Goal: Transaction & Acquisition: Purchase product/service

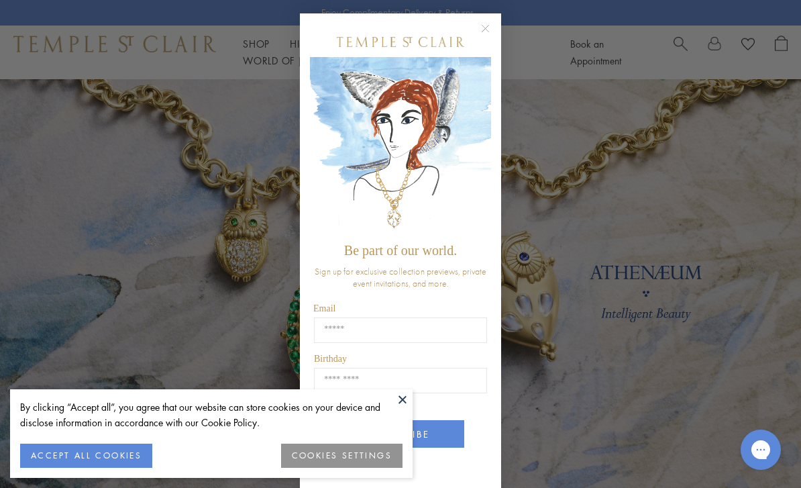
click at [490, 28] on circle "Close dialog" at bounding box center [486, 29] width 16 height 16
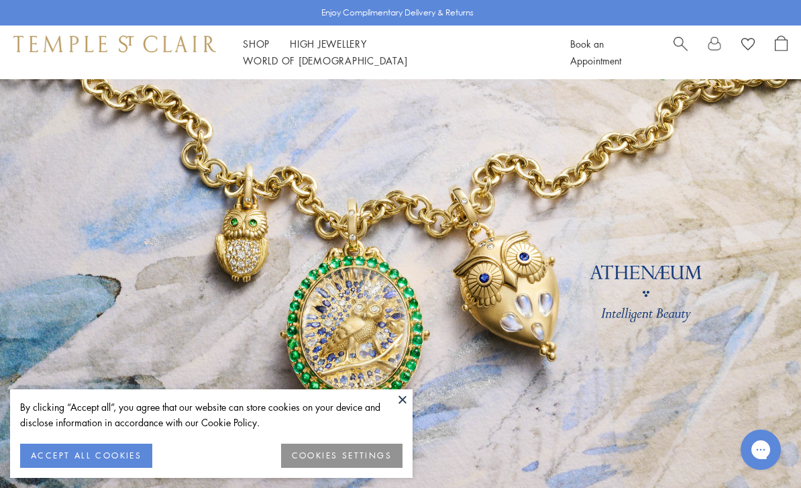
click at [314, 459] on button "COOKIES SETTINGS" at bounding box center [341, 455] width 121 height 24
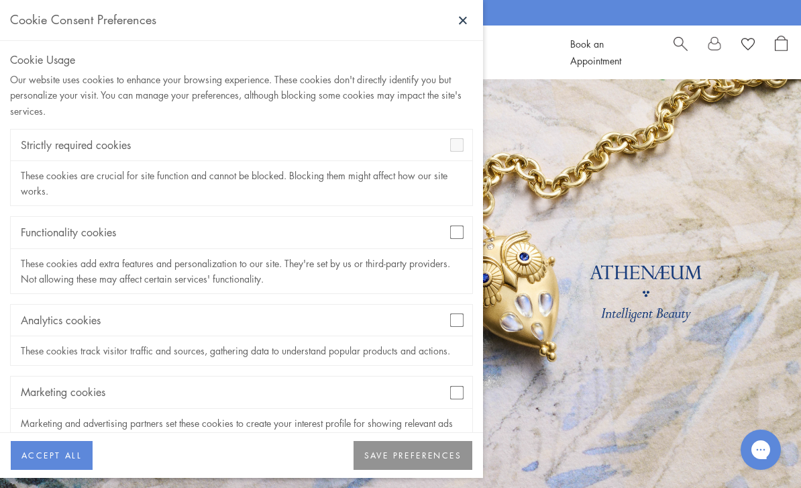
click at [447, 227] on div "Functionality cookies" at bounding box center [241, 233] width 461 height 32
click at [451, 239] on div "Functionality cookies" at bounding box center [241, 233] width 461 height 32
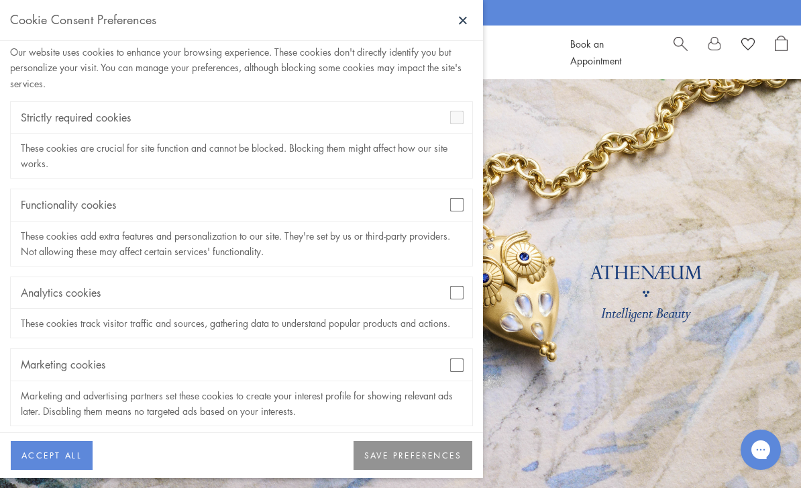
scroll to position [26, 0]
click at [394, 465] on button "SAVE PREFERENCES" at bounding box center [412, 456] width 119 height 30
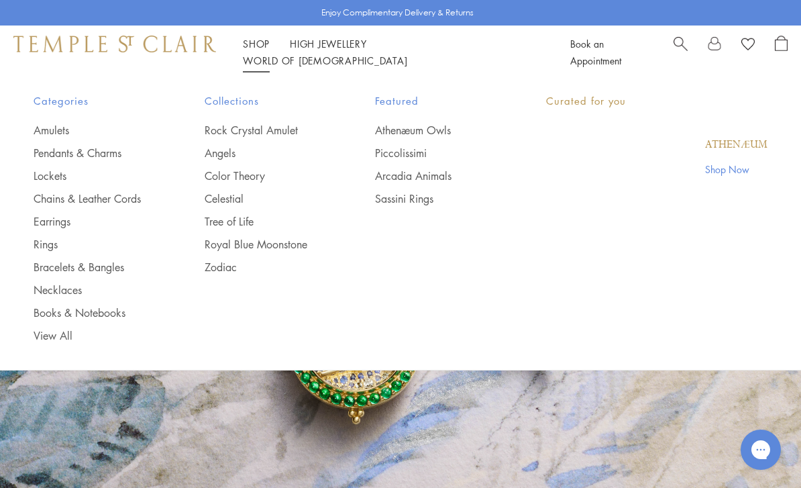
click at [251, 50] on link "Shop Shop" at bounding box center [256, 43] width 27 height 13
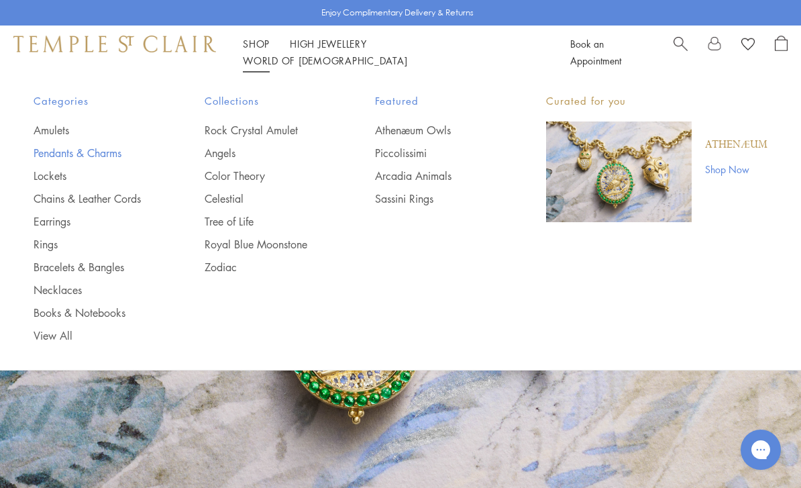
click at [93, 154] on link "Pendants & Charms" at bounding box center [92, 153] width 117 height 15
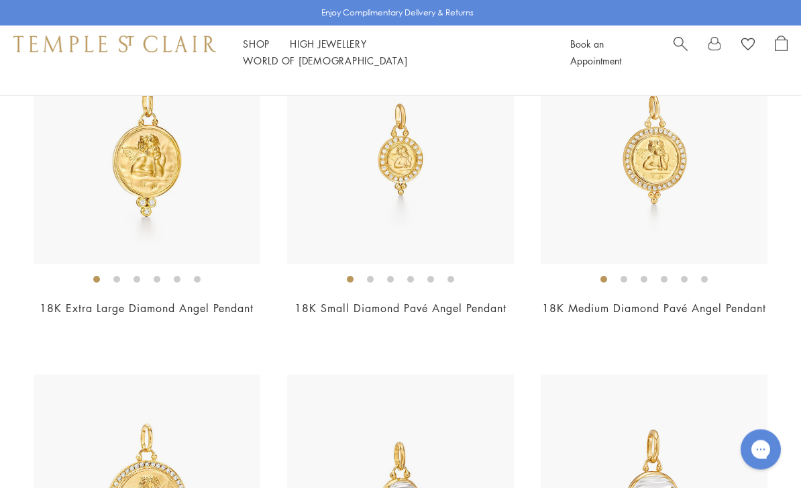
scroll to position [2233, 0]
click at [713, 287] on ol at bounding box center [654, 278] width 227 height 17
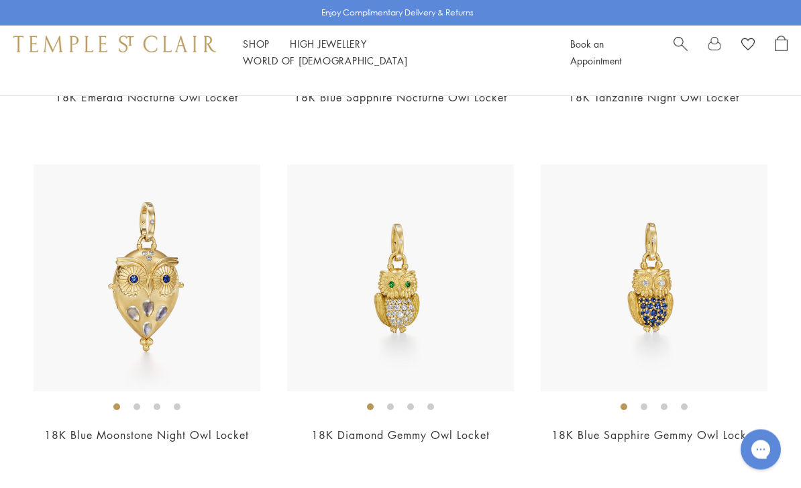
scroll to position [419, 0]
click at [247, 50] on link "Shop Shop" at bounding box center [256, 43] width 27 height 13
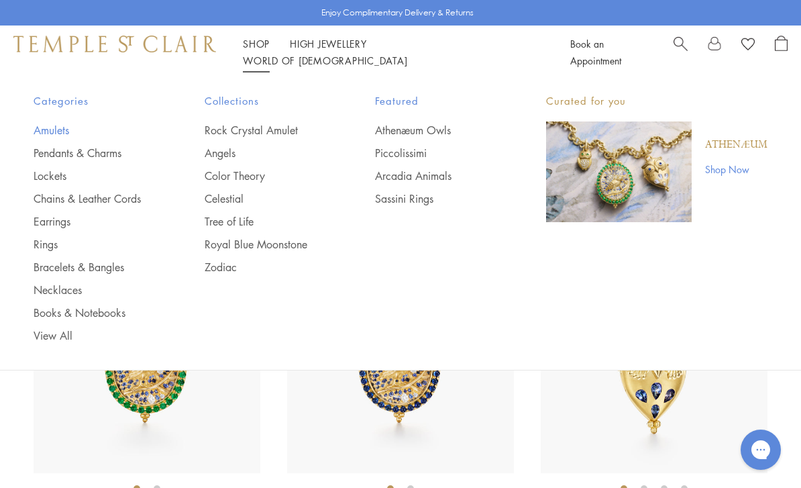
click at [46, 129] on link "Amulets" at bounding box center [92, 130] width 117 height 15
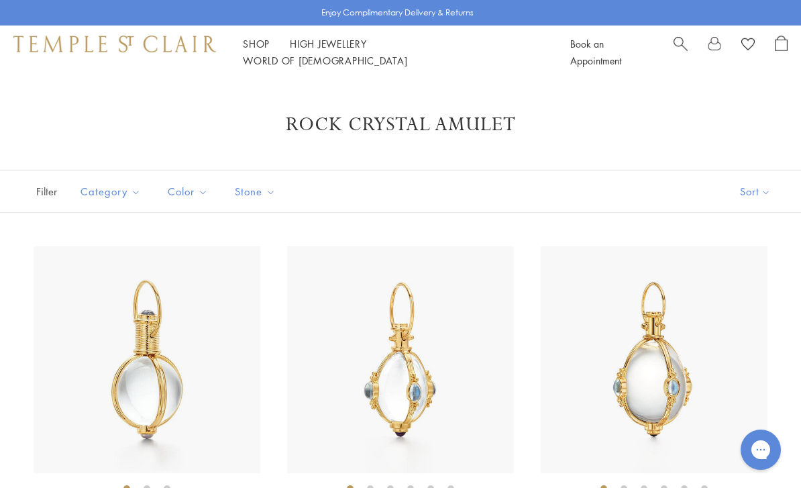
click at [252, 50] on link "Shop Shop" at bounding box center [256, 43] width 27 height 13
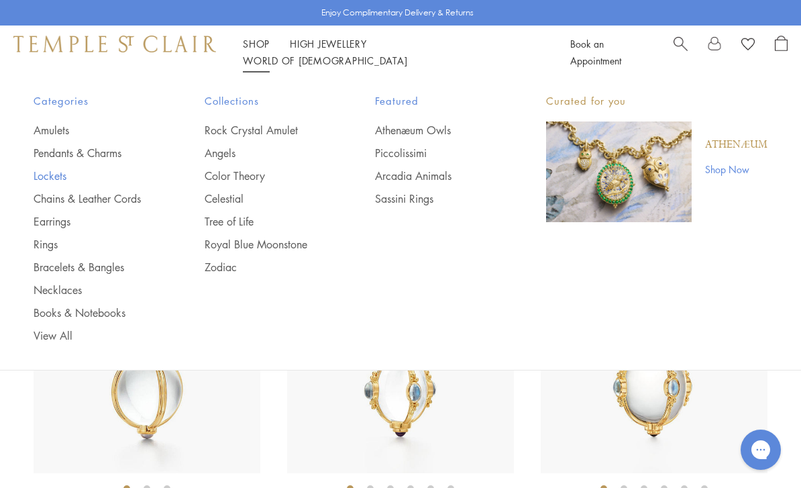
click at [40, 177] on link "Lockets" at bounding box center [92, 175] width 117 height 15
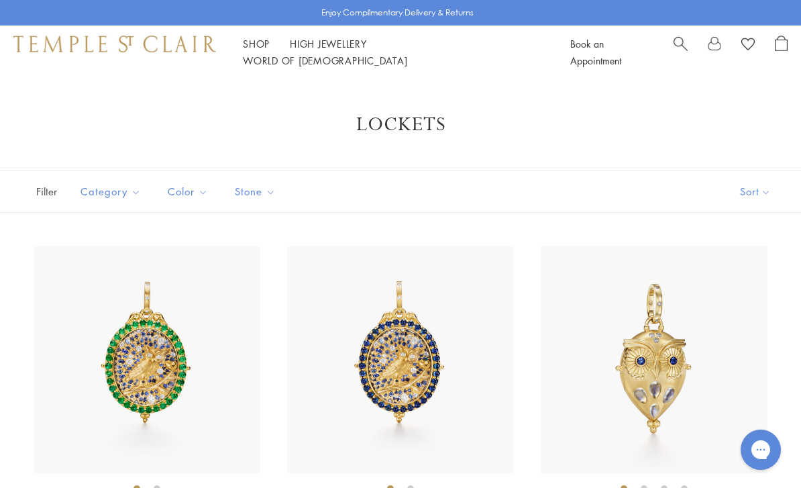
click at [245, 61] on div "Shop Shop Categories Amulets Pendants & Charms Lockets Chains & Leather Cords E…" at bounding box center [400, 52] width 801 height 54
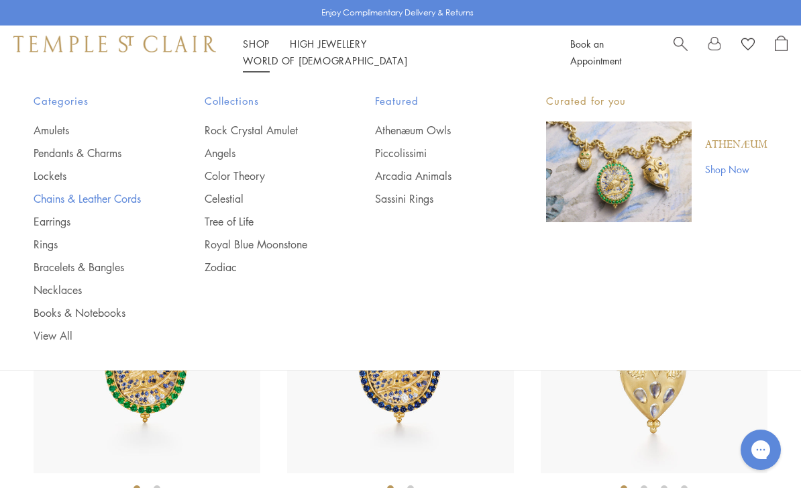
click at [105, 200] on link "Chains & Leather Cords" at bounding box center [92, 198] width 117 height 15
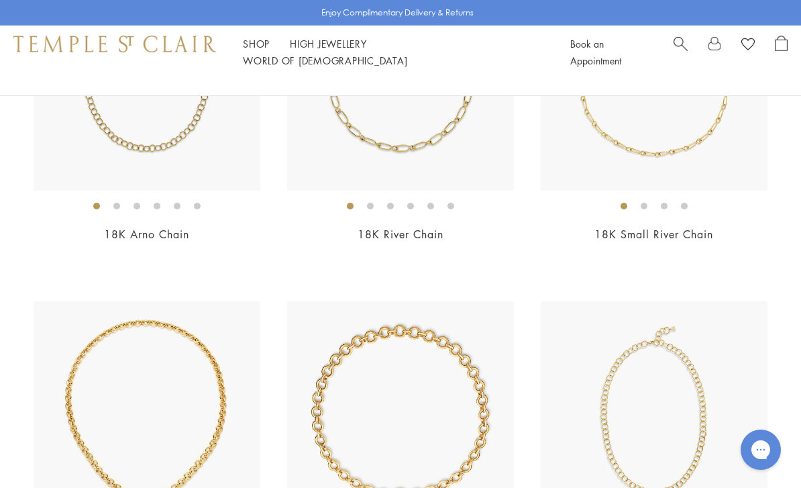
scroll to position [207, 0]
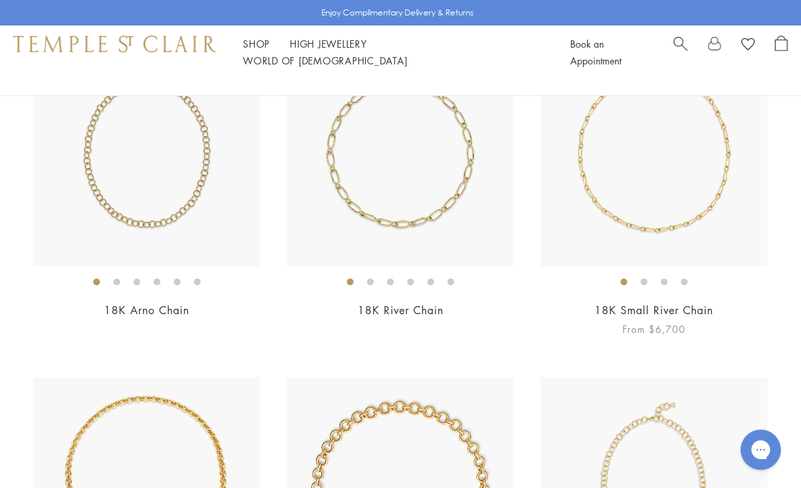
click at [703, 304] on link "18K Small River Chain" at bounding box center [653, 309] width 119 height 15
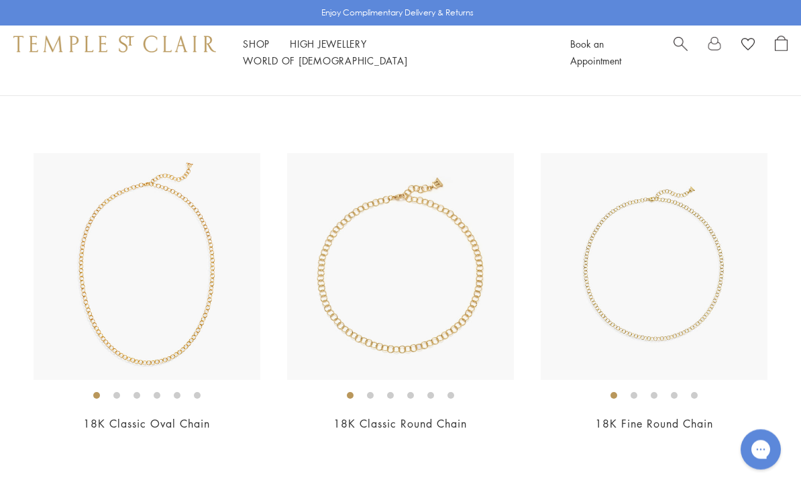
scroll to position [783, 0]
click at [692, 361] on img at bounding box center [654, 266] width 227 height 227
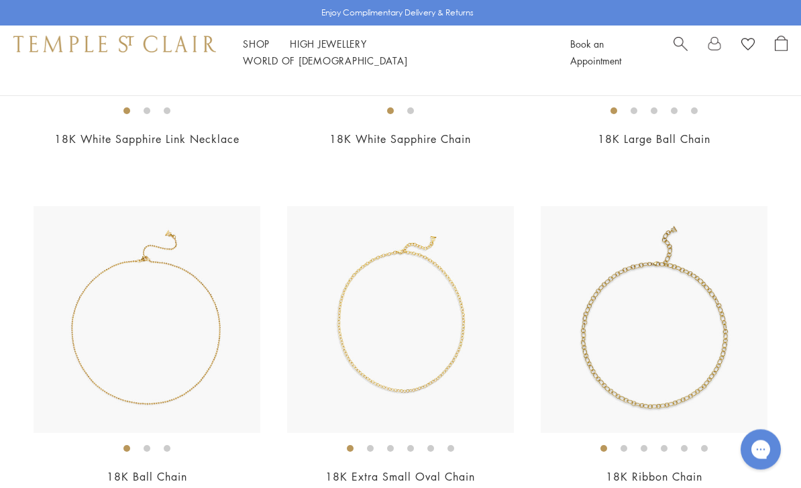
scroll to position [1417, 0]
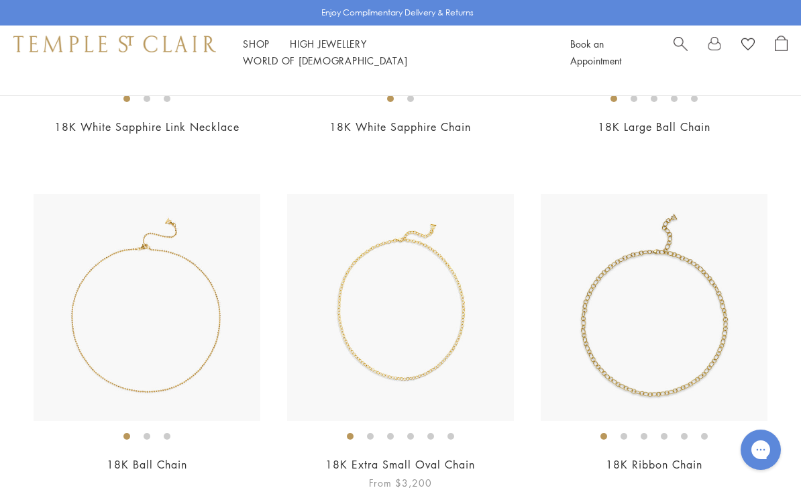
click at [347, 397] on img at bounding box center [400, 307] width 227 height 227
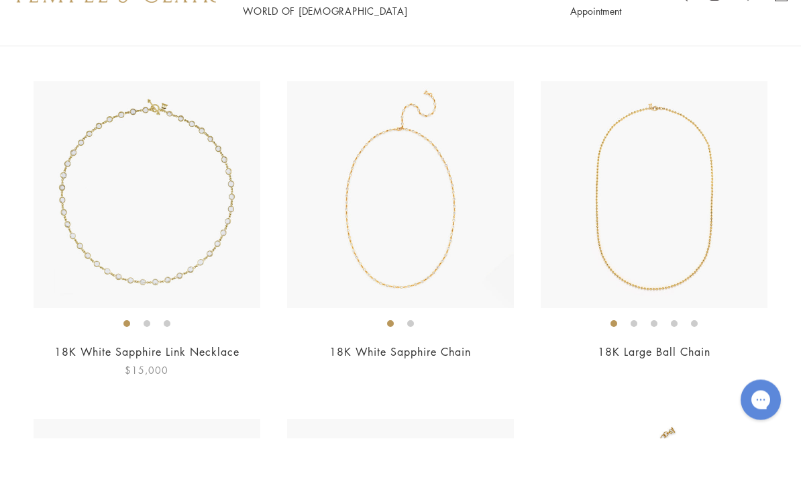
scroll to position [1142, 0]
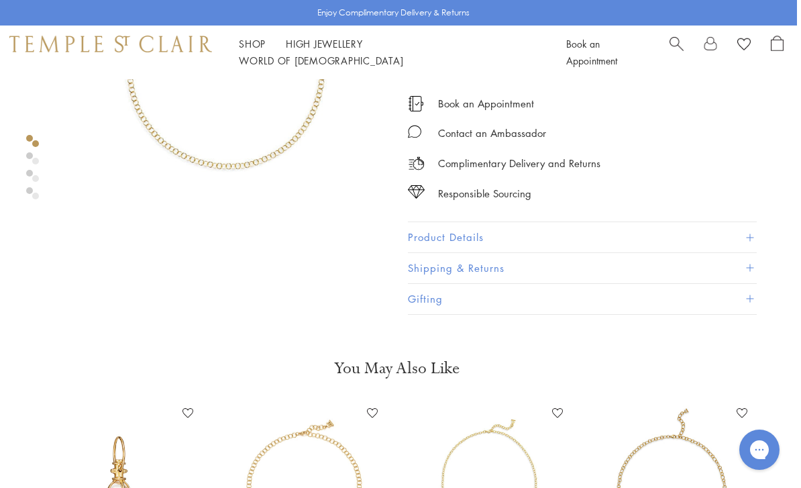
scroll to position [180, 0]
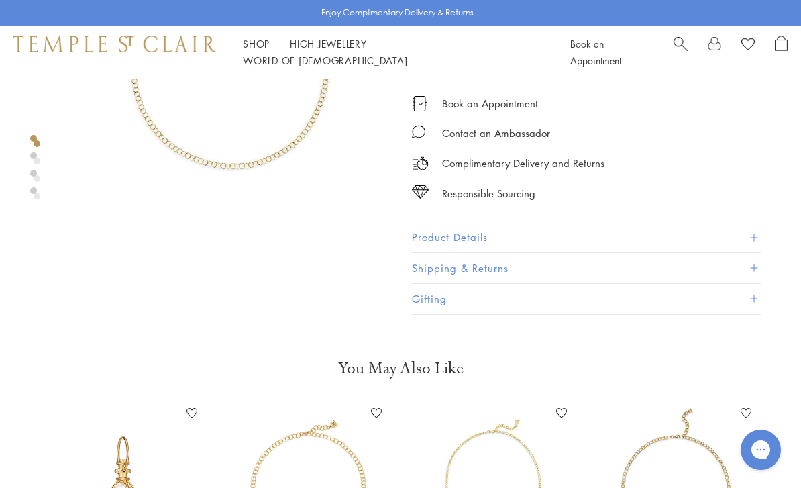
click at [30, 140] on link at bounding box center [33, 138] width 7 height 7
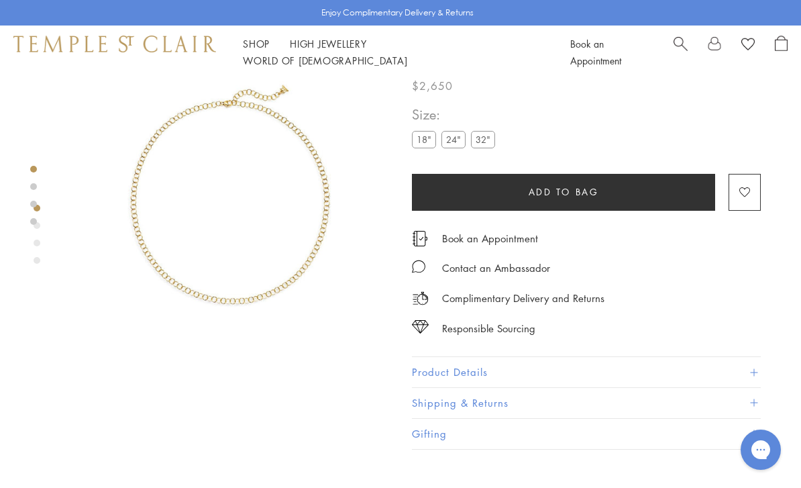
scroll to position [33, 0]
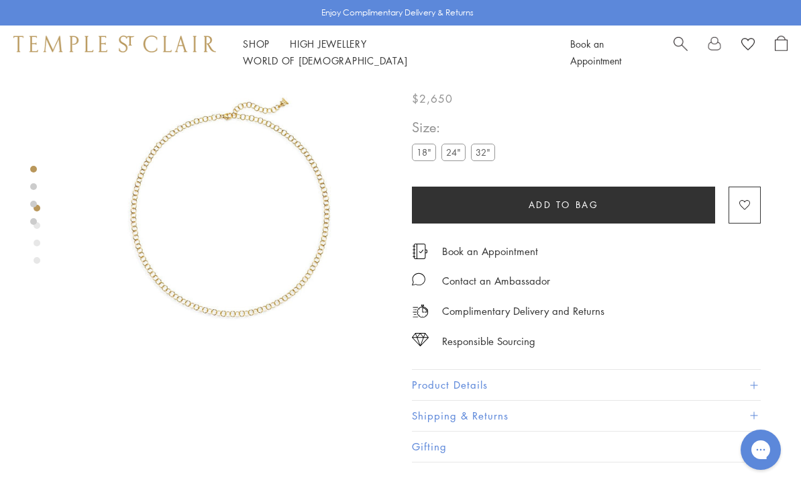
click at [31, 208] on div at bounding box center [33, 195] width 7 height 59
click at [34, 249] on div at bounding box center [33, 208] width 7 height 325
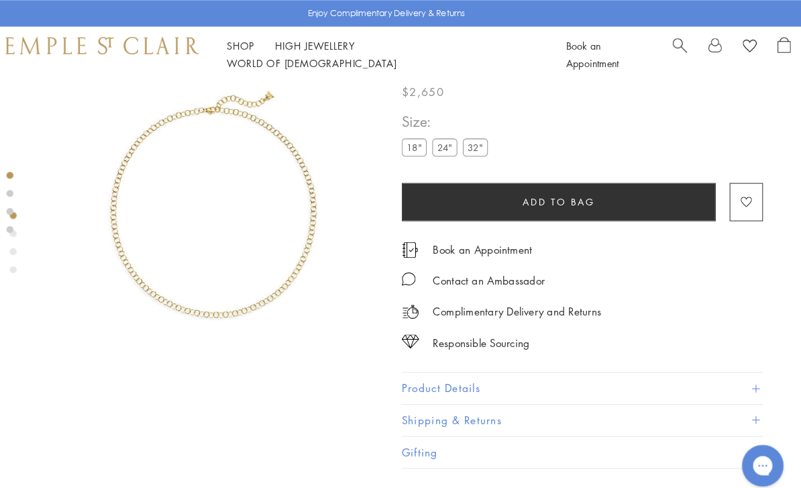
scroll to position [0, 0]
